Goal: Task Accomplishment & Management: Manage account settings

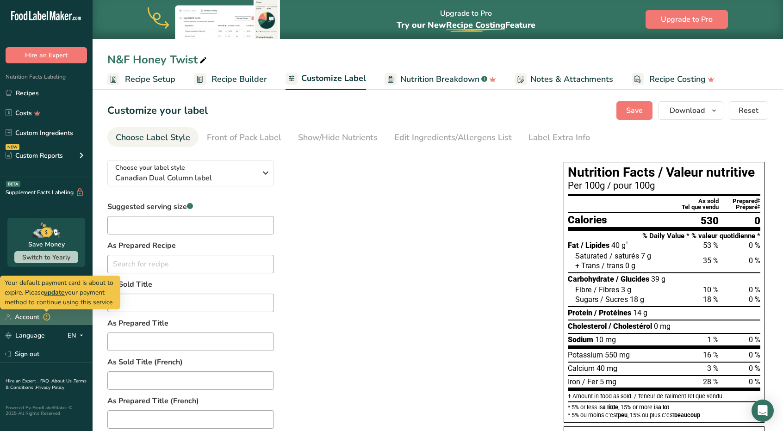
click at [50, 317] on icon at bounding box center [47, 317] width 8 height 13
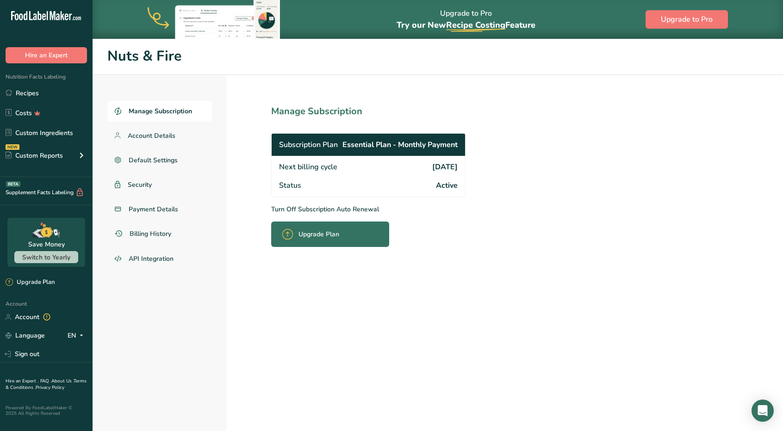
click at [167, 112] on span "Manage Subscription" at bounding box center [160, 111] width 63 height 10
click at [340, 206] on p "Turn Off Subscription Auto Renewal" at bounding box center [388, 209] width 235 height 10
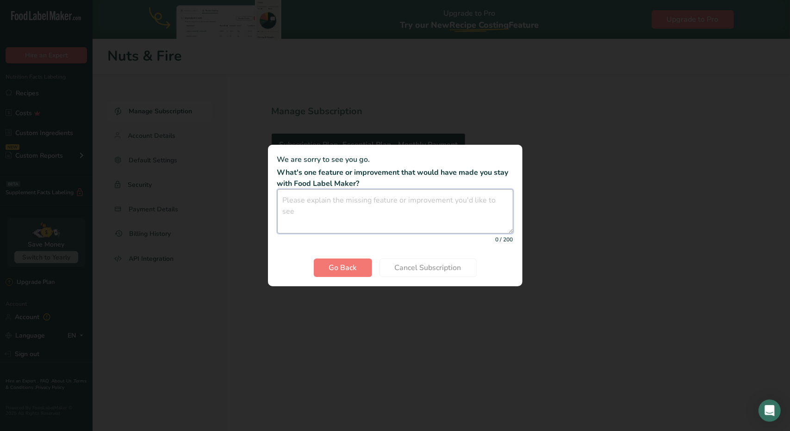
click at [408, 229] on textarea "Cancel subscription modal" at bounding box center [395, 211] width 236 height 44
click at [224, 247] on div "Cancel subscription modal" at bounding box center [395, 215] width 790 height 431
click at [330, 265] on span "Go Back" at bounding box center [343, 267] width 28 height 11
